Goal: Browse casually

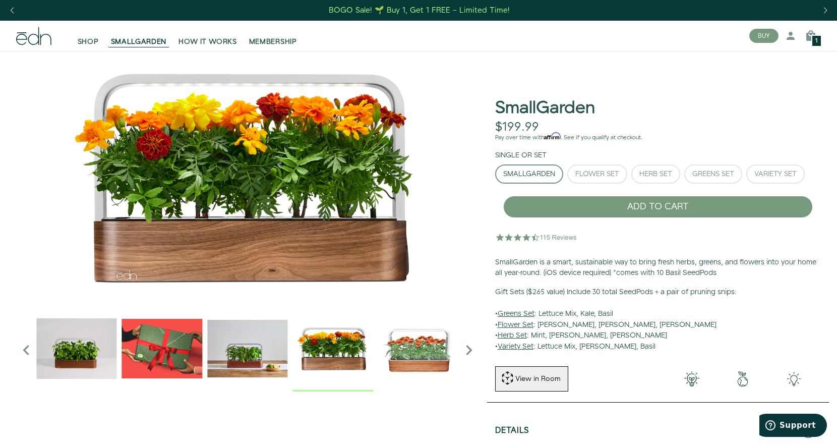
click at [222, 363] on img "4 / 6" at bounding box center [247, 348] width 81 height 81
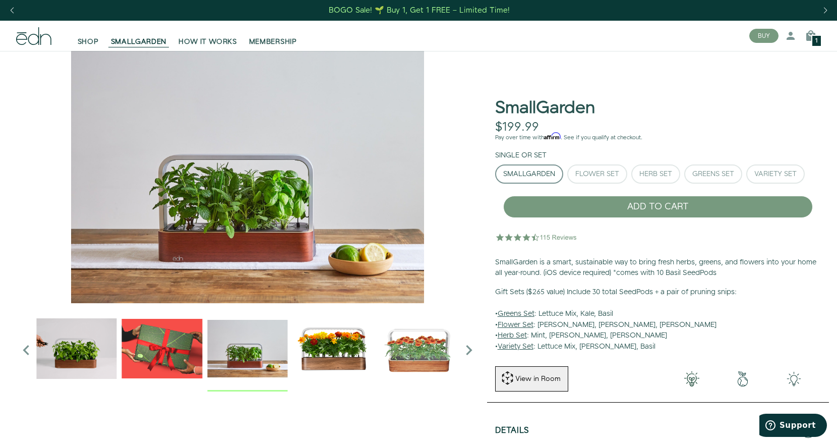
click at [167, 359] on img "3 / 6" at bounding box center [162, 348] width 81 height 81
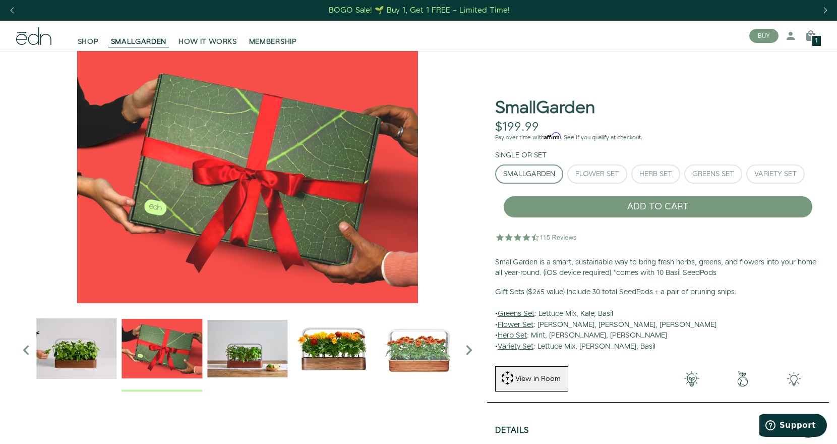
click at [264, 359] on img "4 / 6" at bounding box center [247, 348] width 81 height 81
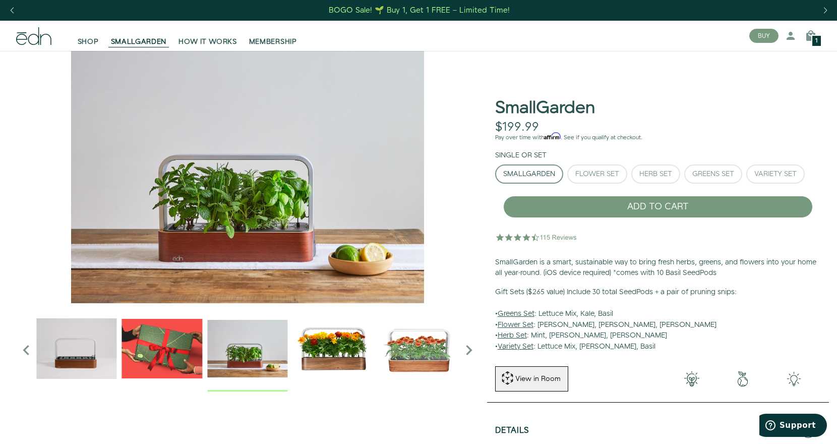
click at [314, 361] on img "5 / 6" at bounding box center [333, 348] width 81 height 81
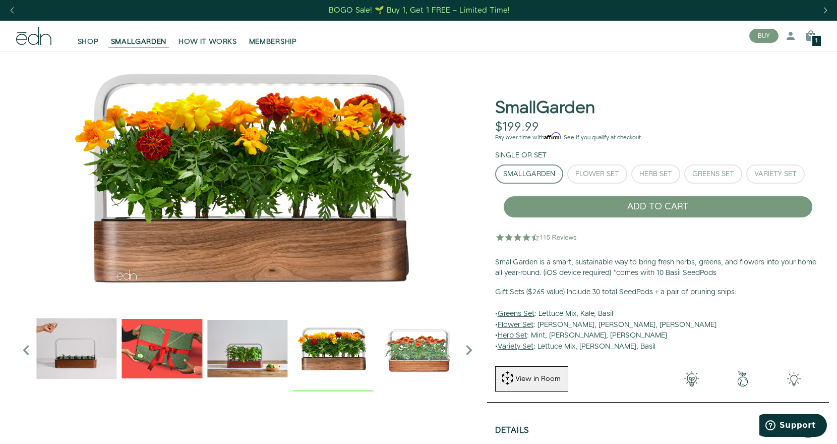
click at [392, 359] on img "6 / 6" at bounding box center [418, 348] width 81 height 81
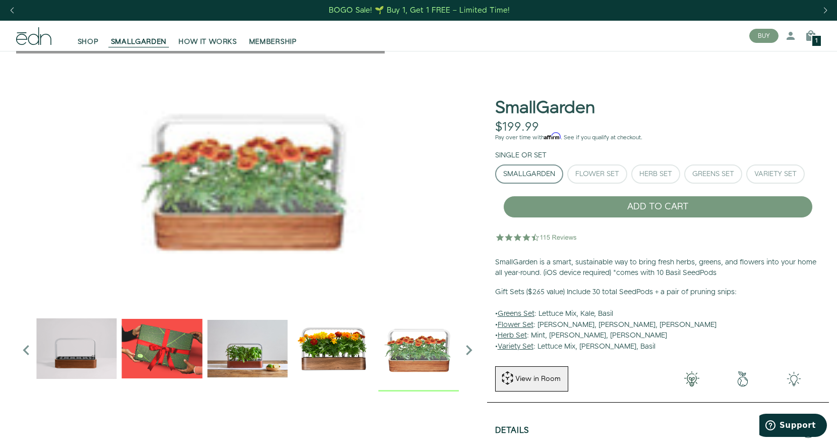
click at [470, 349] on icon "Next slide" at bounding box center [469, 350] width 20 height 20
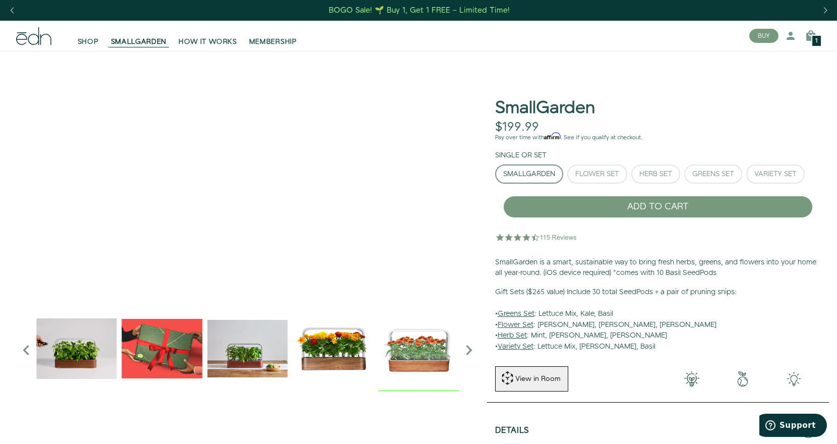
click at [31, 353] on icon "Previous slide" at bounding box center [26, 350] width 20 height 20
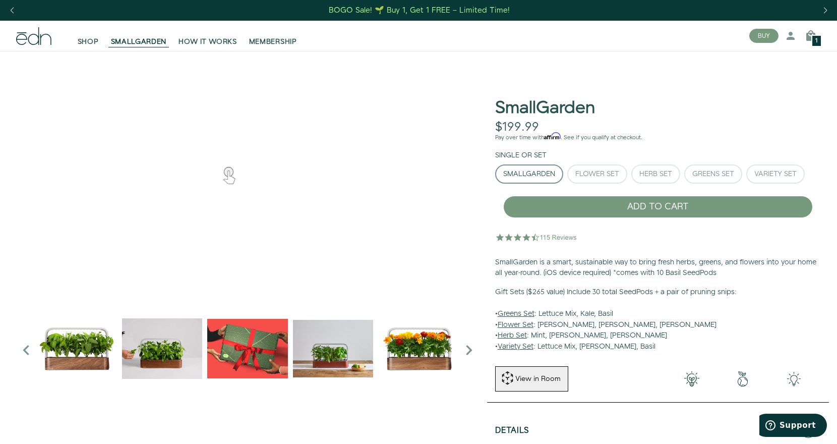
click at [159, 356] on img "2 / 6" at bounding box center [162, 348] width 81 height 81
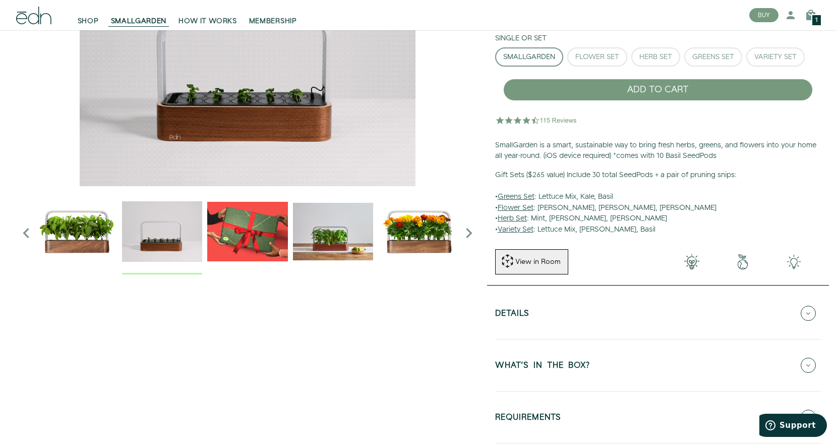
scroll to position [151, 0]
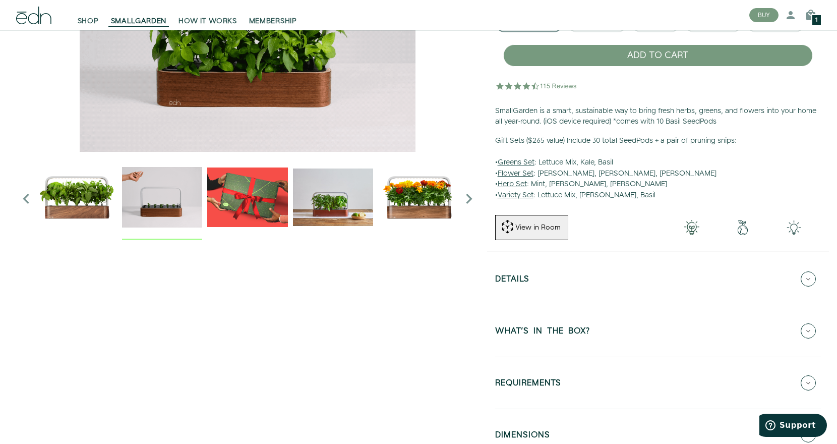
click at [233, 227] on img "3 / 6" at bounding box center [247, 197] width 81 height 81
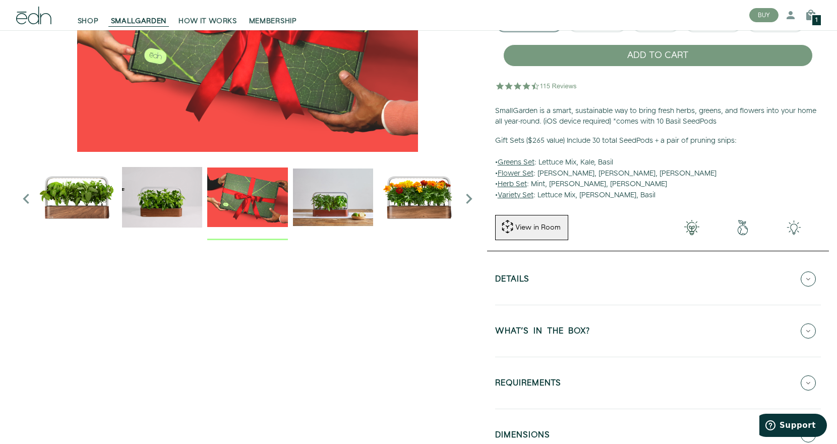
scroll to position [0, 0]
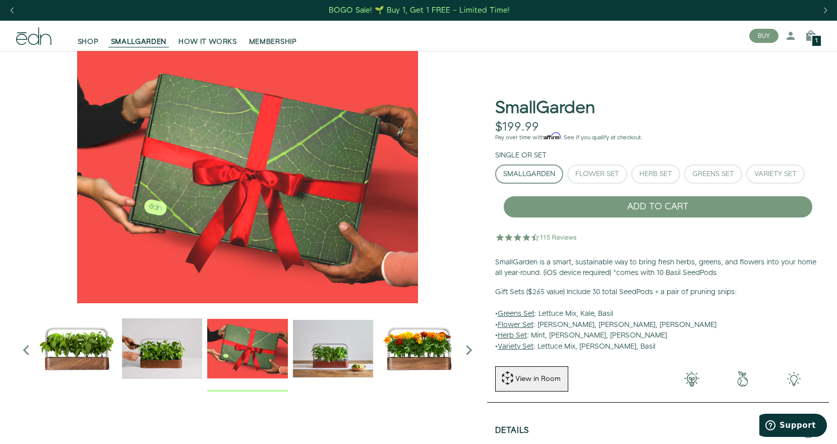
click at [311, 344] on img "4 / 6" at bounding box center [333, 348] width 81 height 81
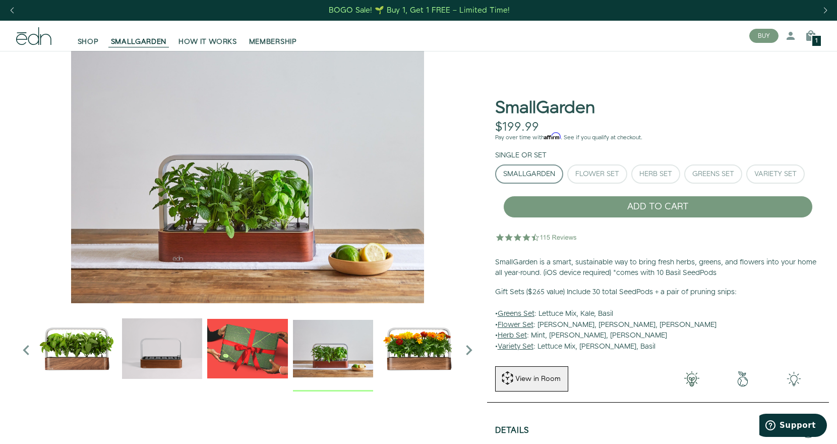
click at [406, 352] on img "5 / 6" at bounding box center [418, 348] width 81 height 81
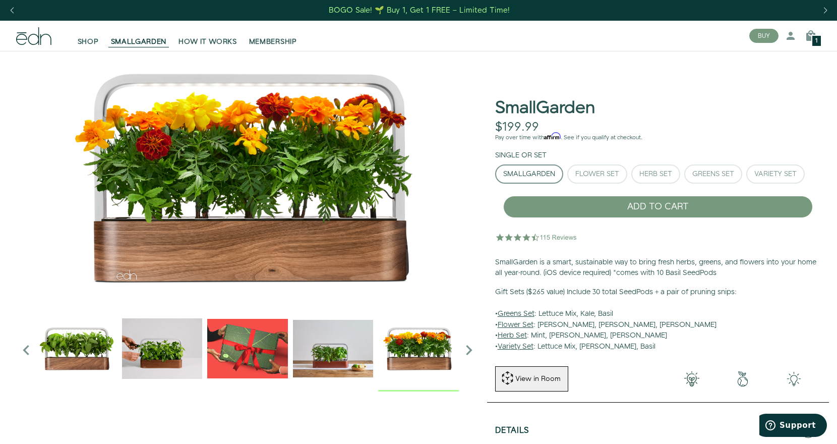
click at [465, 351] on icon "Next slide" at bounding box center [469, 350] width 20 height 20
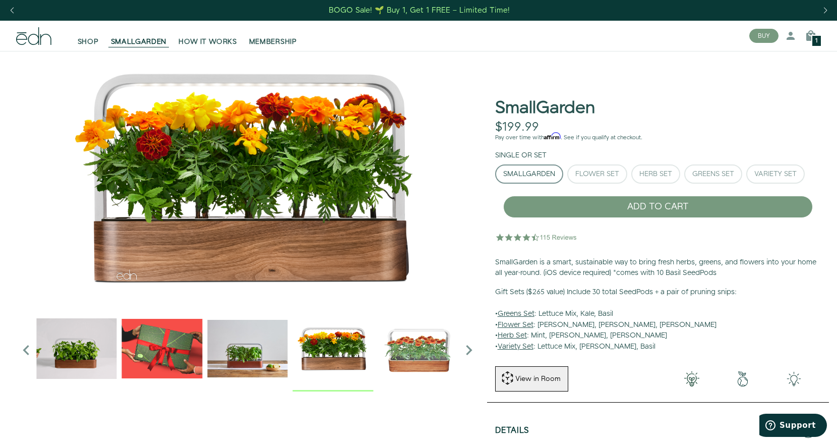
click at [437, 365] on img "6 / 6" at bounding box center [418, 348] width 81 height 81
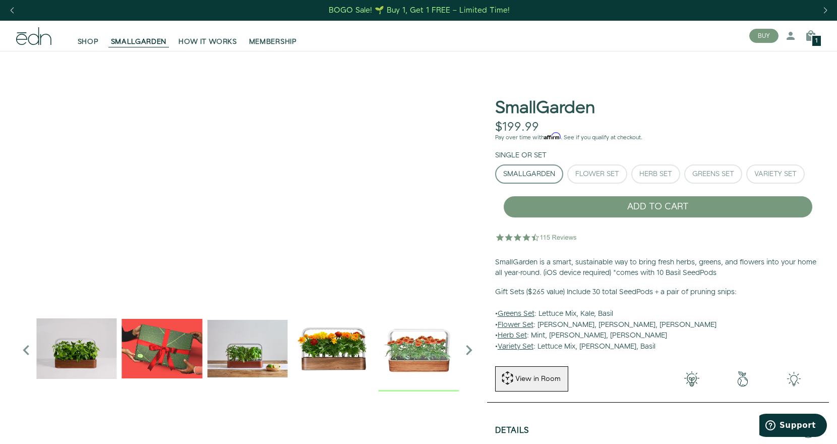
drag, startPoint x: 243, startPoint y: 185, endPoint x: 326, endPoint y: 166, distance: 85.2
click at [326, 166] on div "SmallGarden. Use mouse, touch or arrow keys to move." at bounding box center [247, 177] width 463 height 252
drag, startPoint x: 215, startPoint y: 228, endPoint x: 320, endPoint y: 203, distance: 107.9
click at [320, 203] on div "SmallGarden. Use mouse, touch or arrow keys to move." at bounding box center [247, 177] width 463 height 252
drag, startPoint x: 223, startPoint y: 217, endPoint x: 272, endPoint y: 226, distance: 49.3
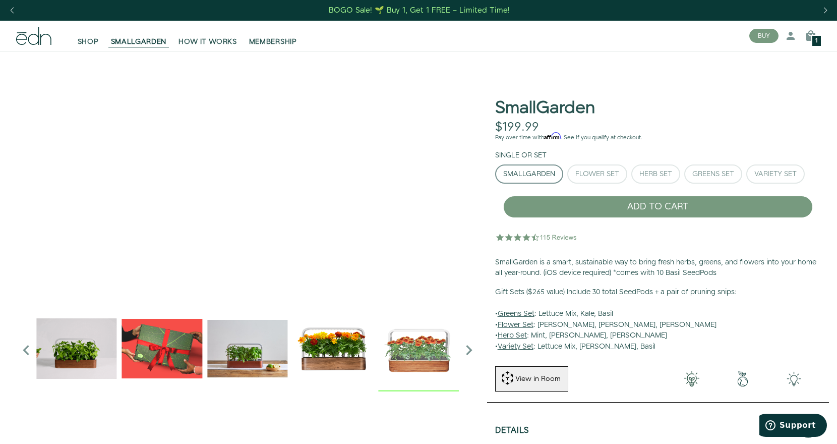
click at [272, 226] on div "SmallGarden. Use mouse, touch or arrow keys to move." at bounding box center [247, 177] width 463 height 252
drag, startPoint x: 183, startPoint y: 228, endPoint x: 171, endPoint y: 243, distance: 19.1
click at [171, 243] on div "SmallGarden. Use mouse, touch or arrow keys to move." at bounding box center [247, 177] width 463 height 252
drag, startPoint x: 318, startPoint y: 218, endPoint x: 230, endPoint y: 217, distance: 88.3
click at [230, 217] on div "SmallGarden. Use mouse, touch or arrow keys to move." at bounding box center [247, 177] width 463 height 252
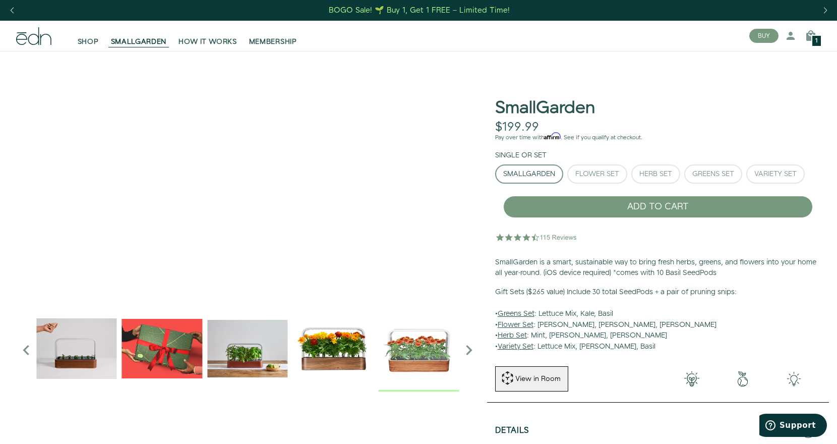
click at [335, 343] on img "5 / 6" at bounding box center [333, 348] width 81 height 81
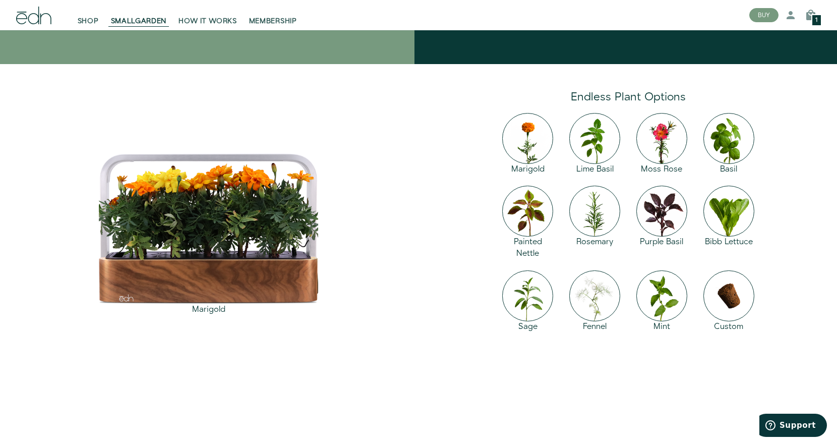
scroll to position [1312, 0]
